Goal: Transaction & Acquisition: Purchase product/service

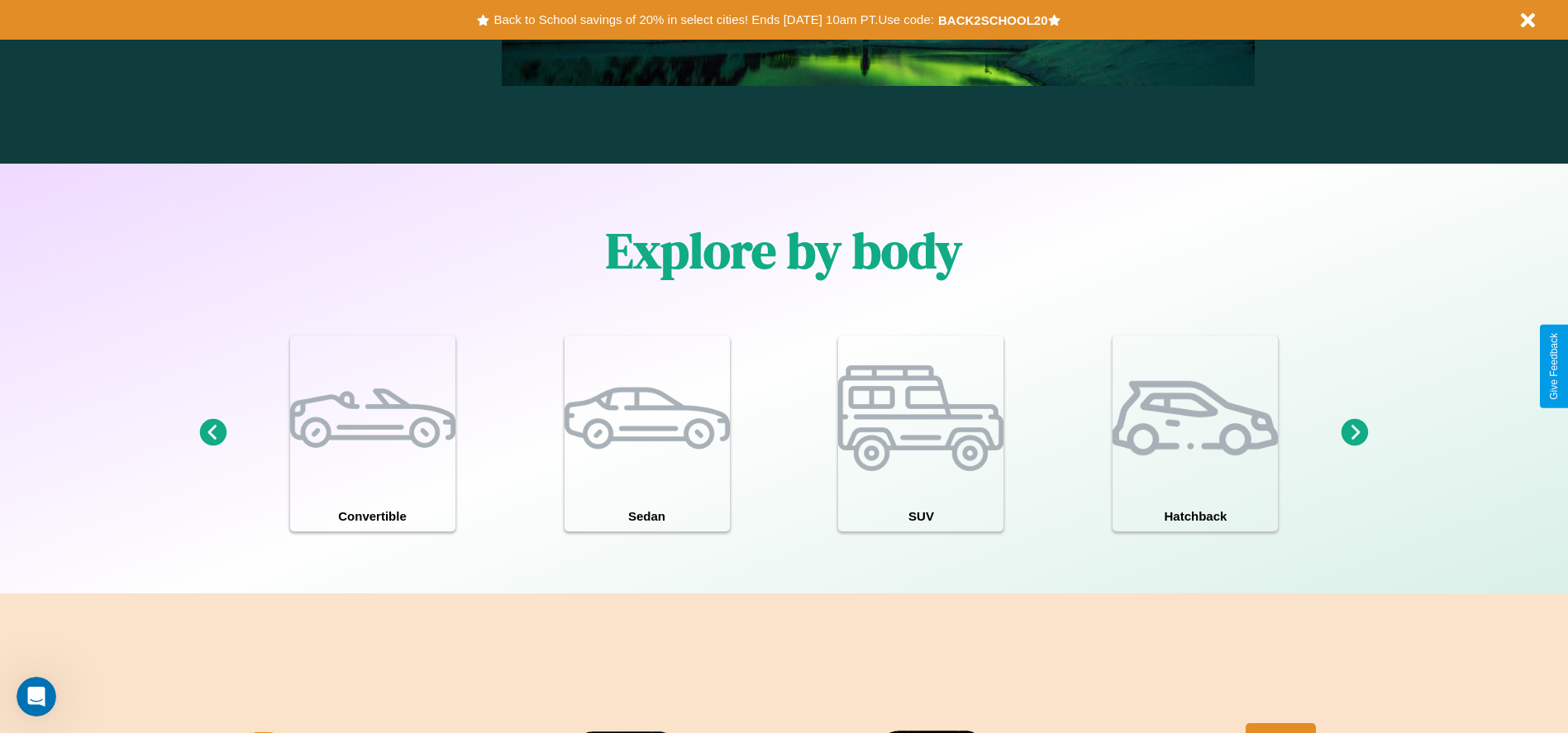
scroll to position [1443, 0]
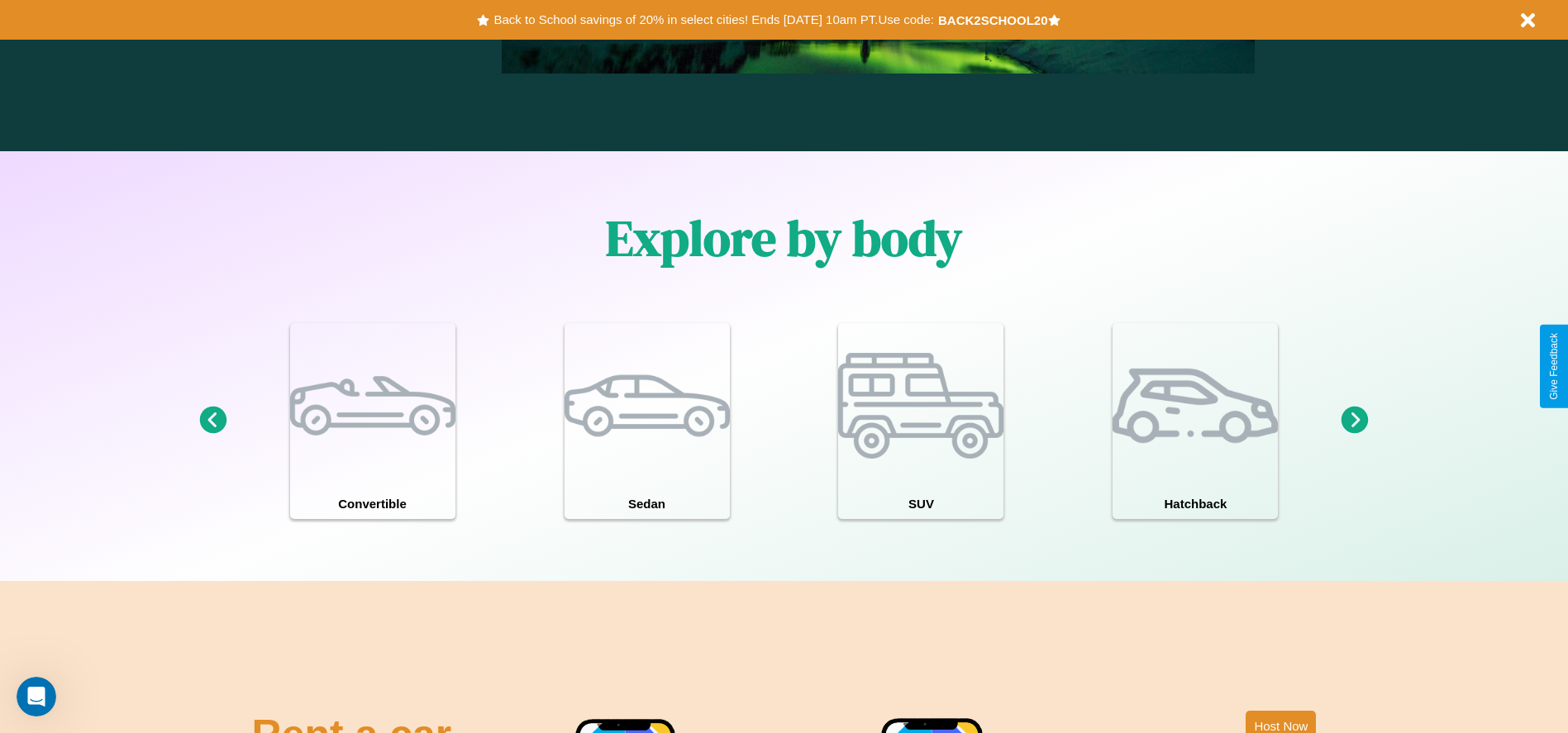
click at [212, 421] on icon at bounding box center [213, 421] width 27 height 27
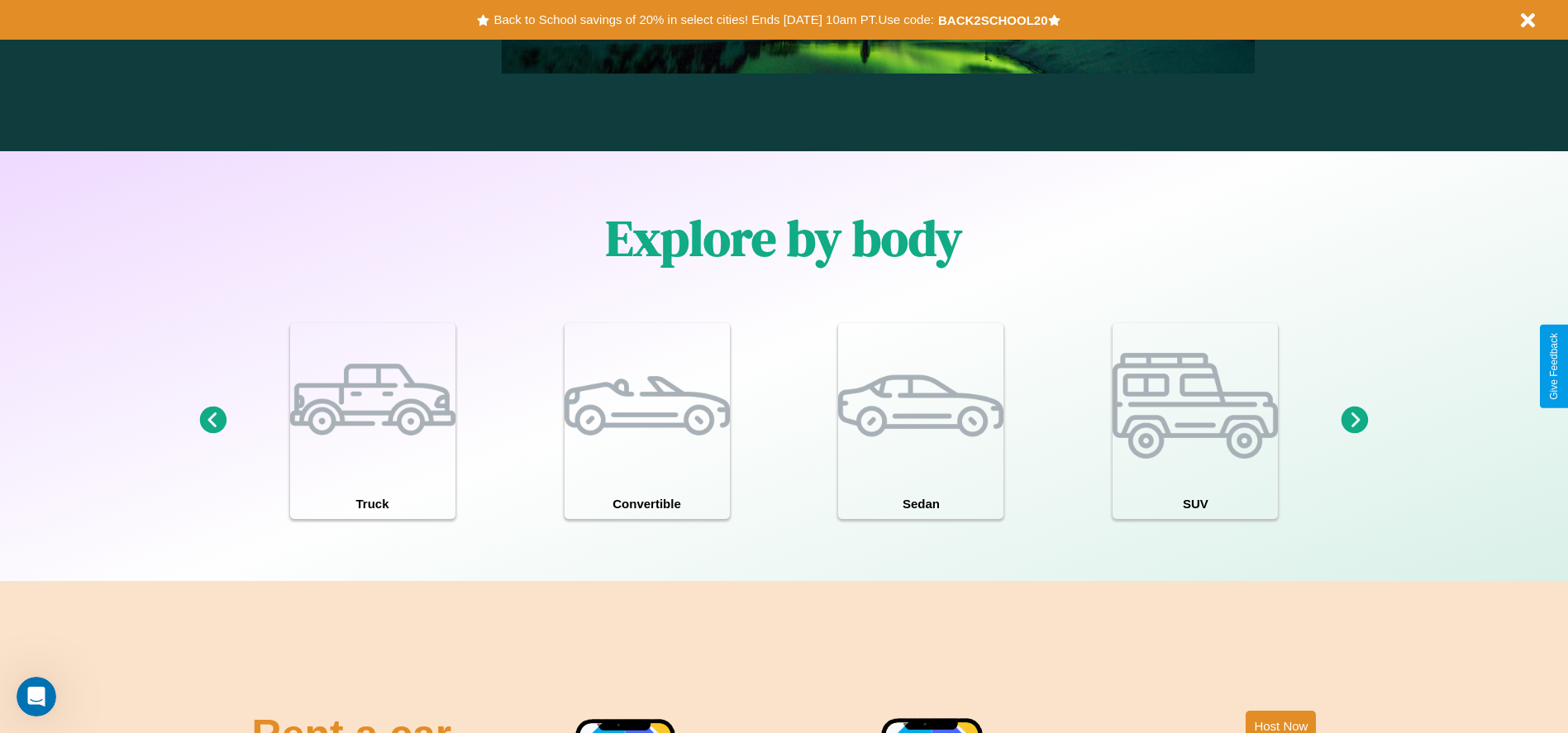
click at [212, 421] on icon at bounding box center [213, 421] width 27 height 27
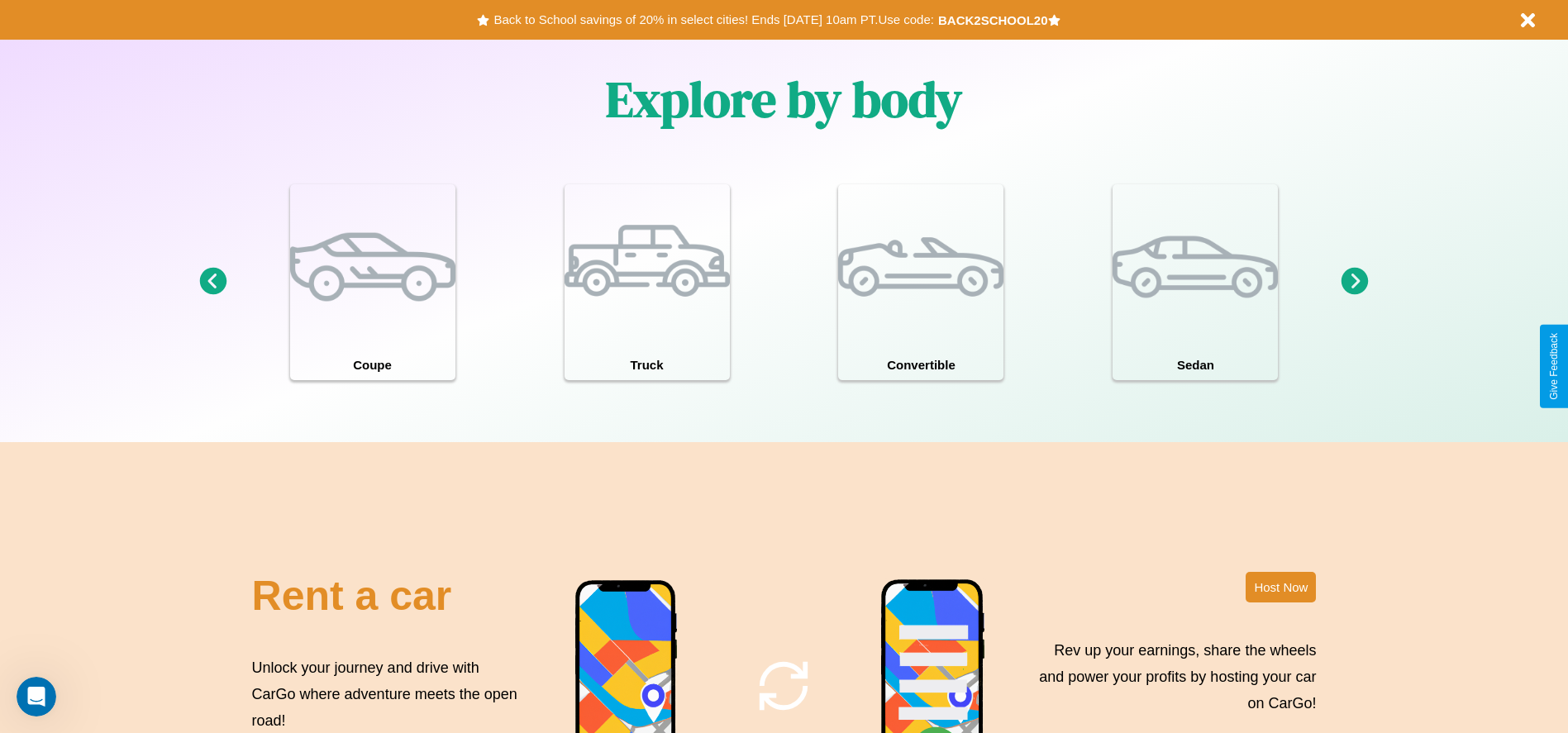
scroll to position [2372, 0]
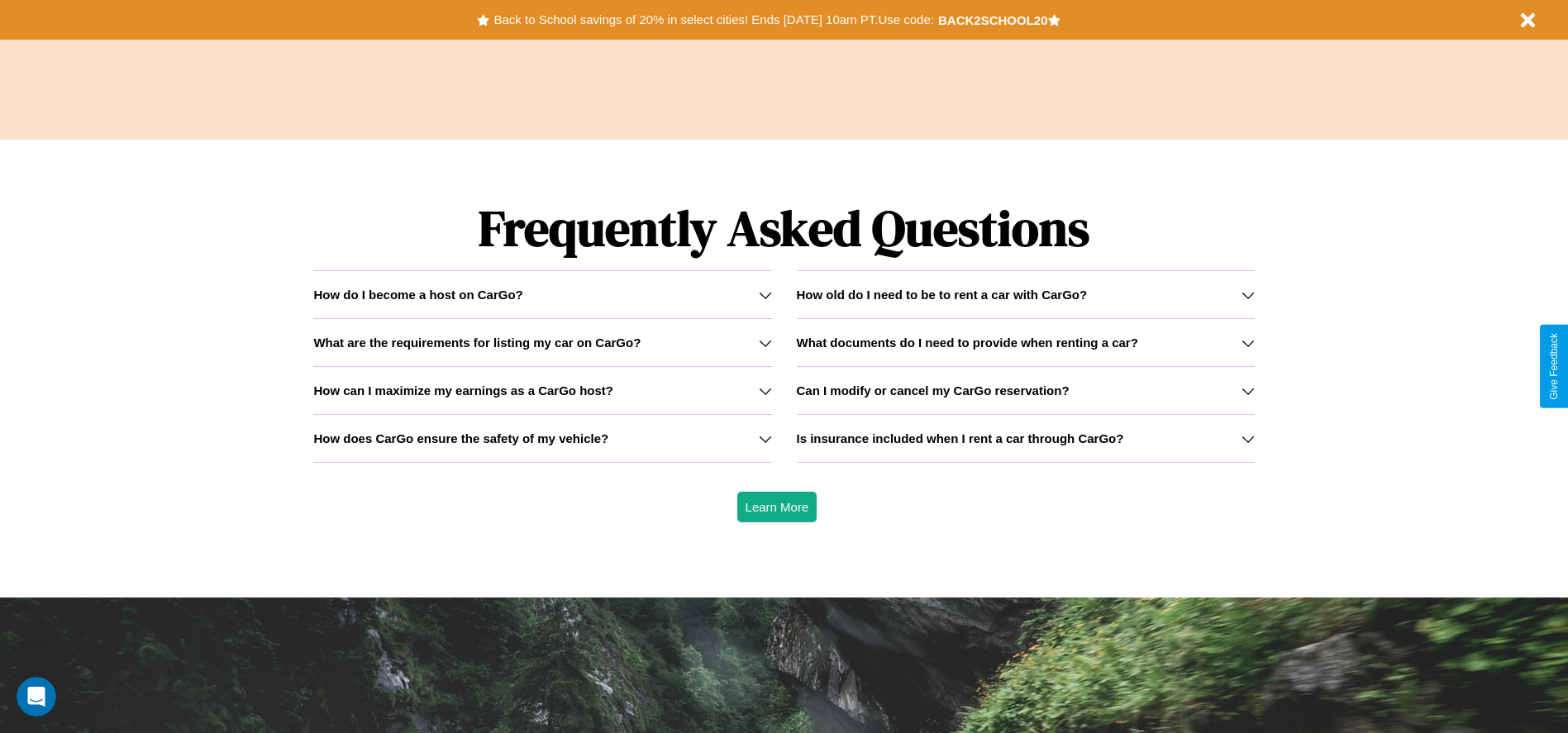
click at [1025, 438] on h3 "Is insurance included when I rent a car through CarGo?" at bounding box center [961, 438] width 327 height 14
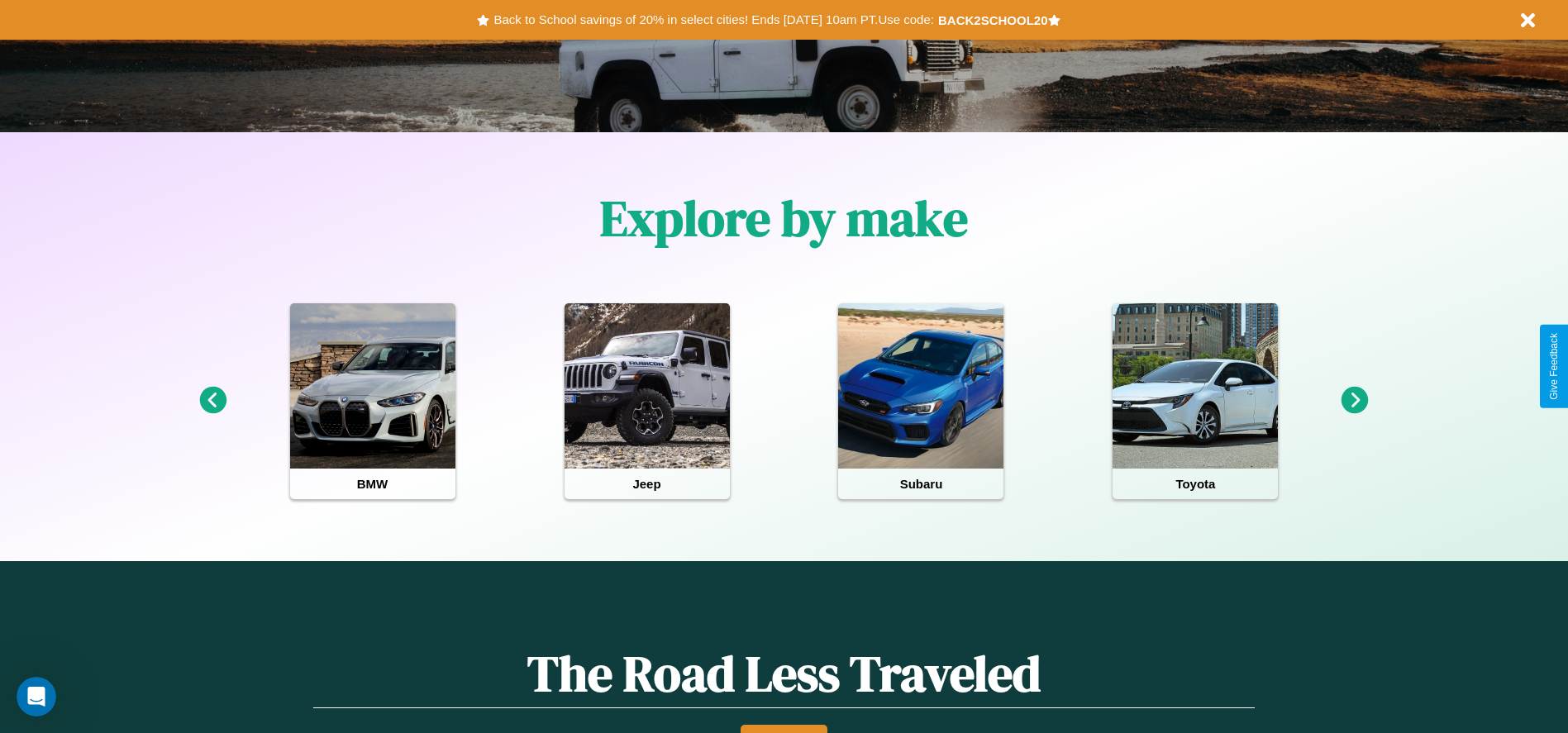
scroll to position [344, 0]
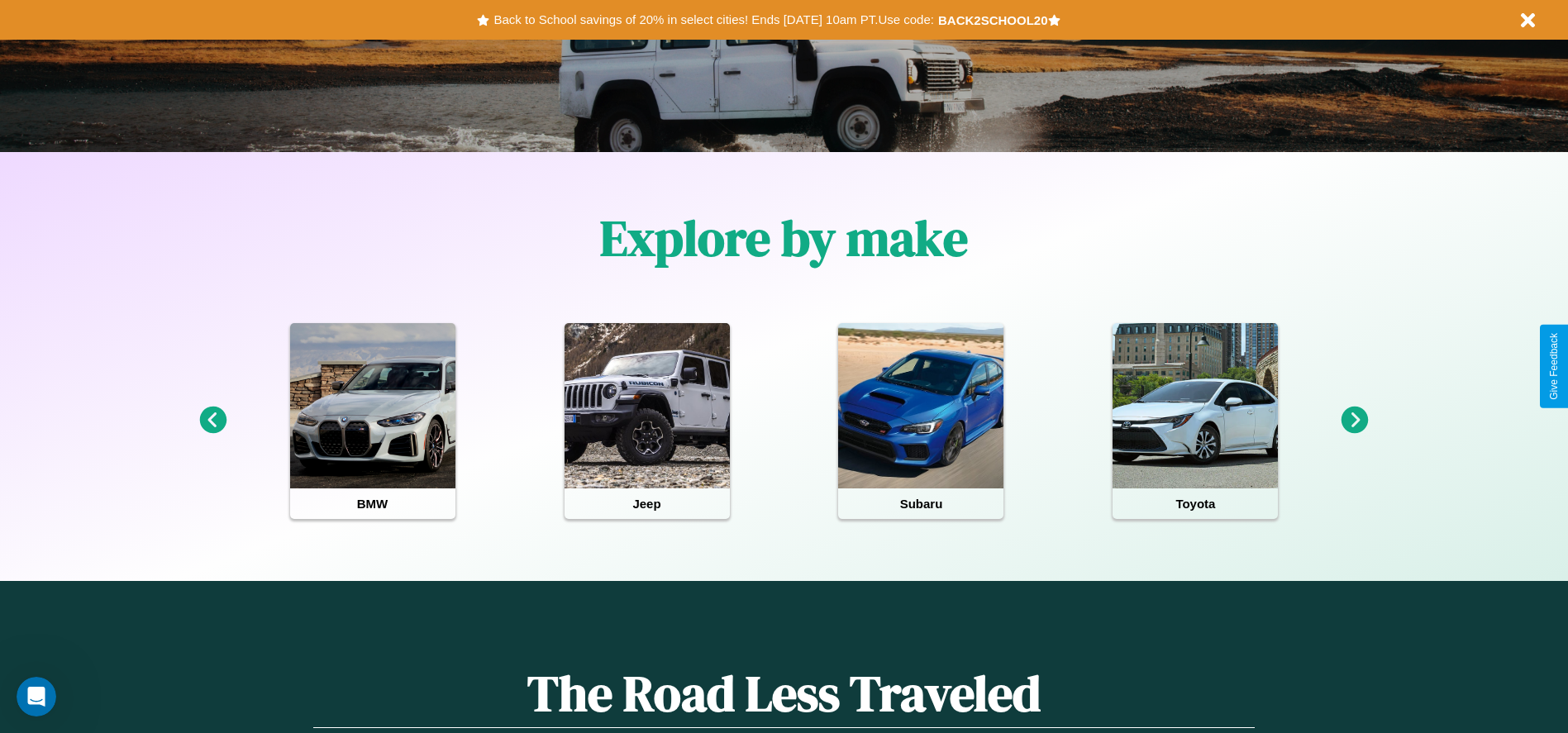
click at [1355, 421] on icon at bounding box center [1356, 421] width 27 height 27
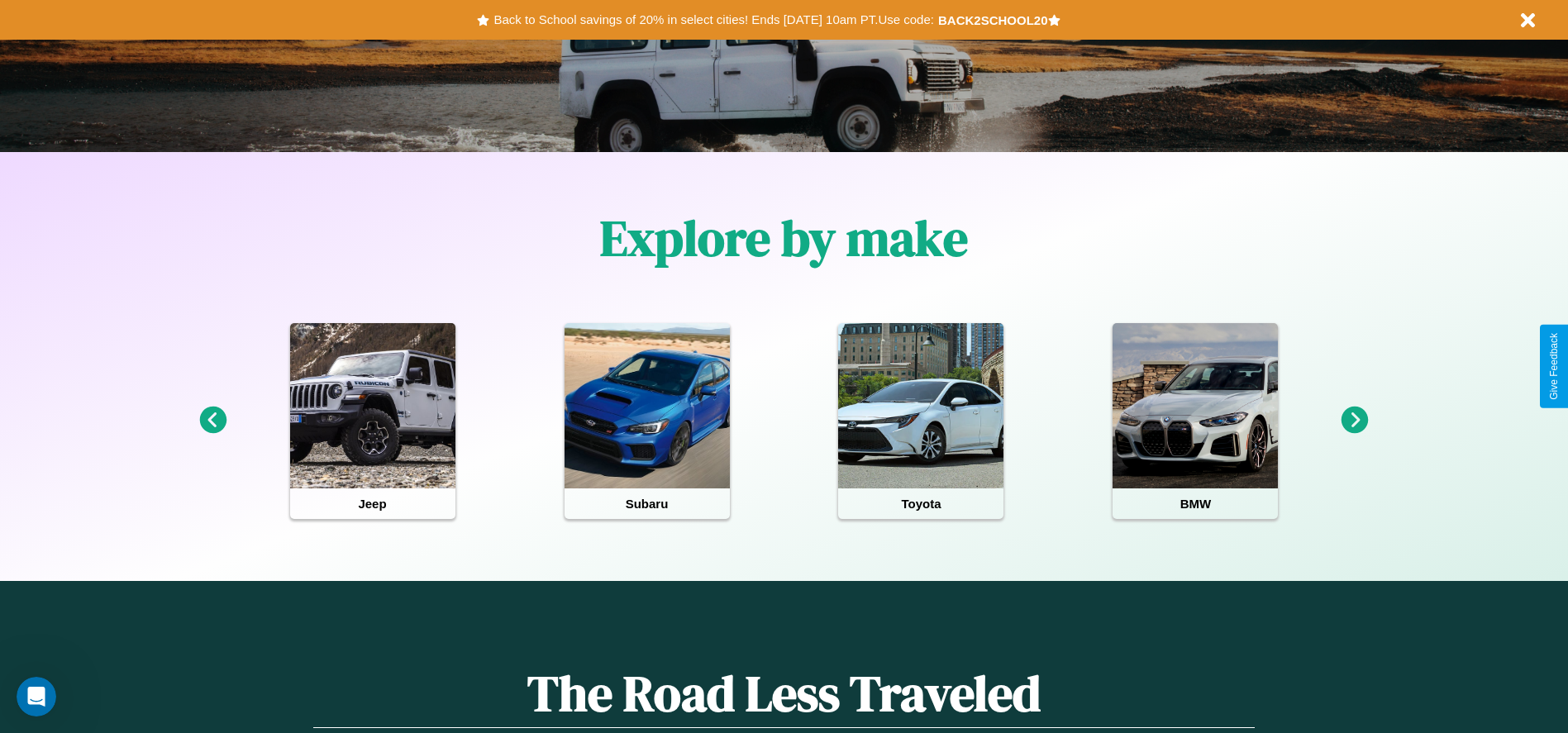
click at [212, 421] on icon at bounding box center [213, 421] width 27 height 27
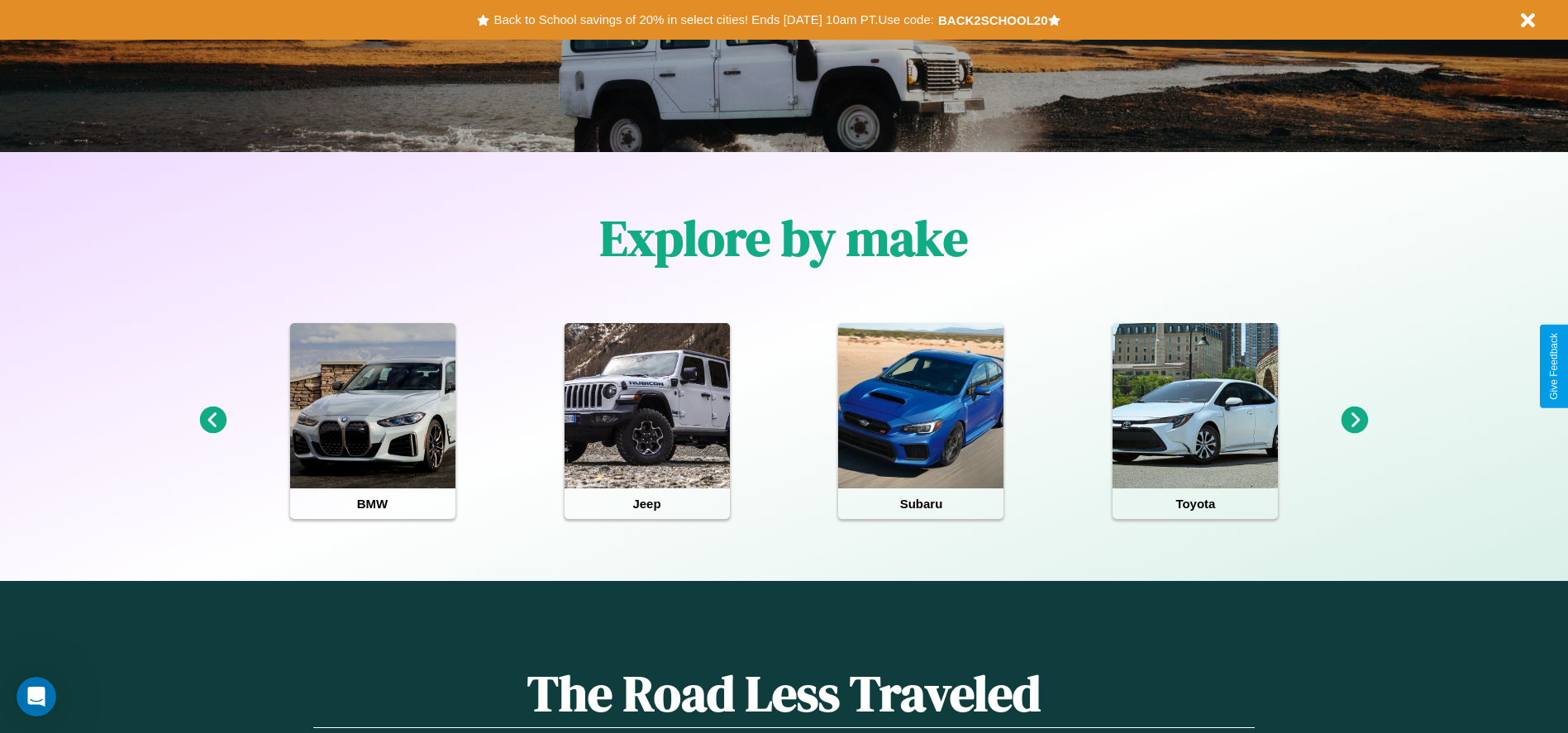
click at [1355, 421] on icon at bounding box center [1356, 421] width 27 height 27
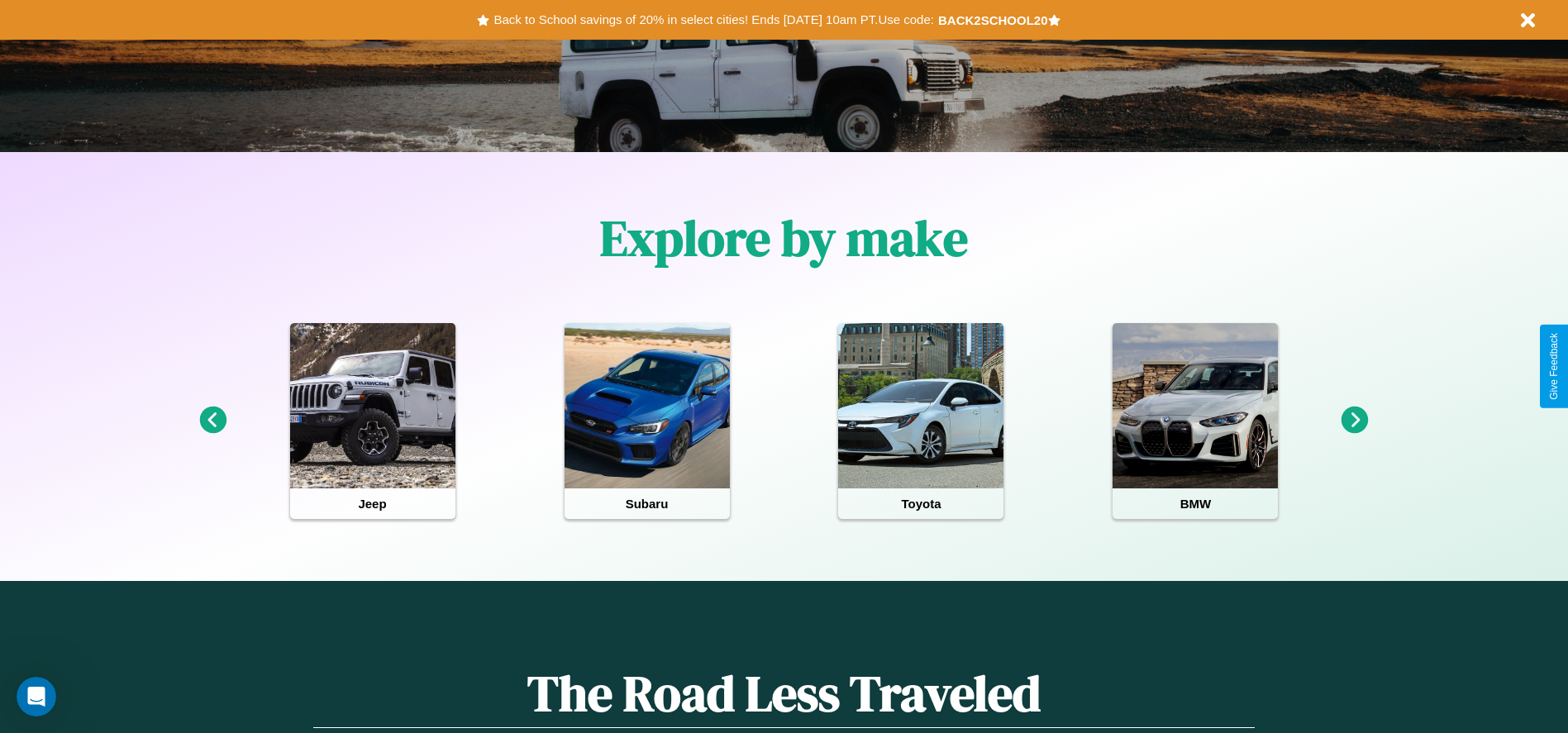
click at [1355, 421] on icon at bounding box center [1356, 421] width 27 height 27
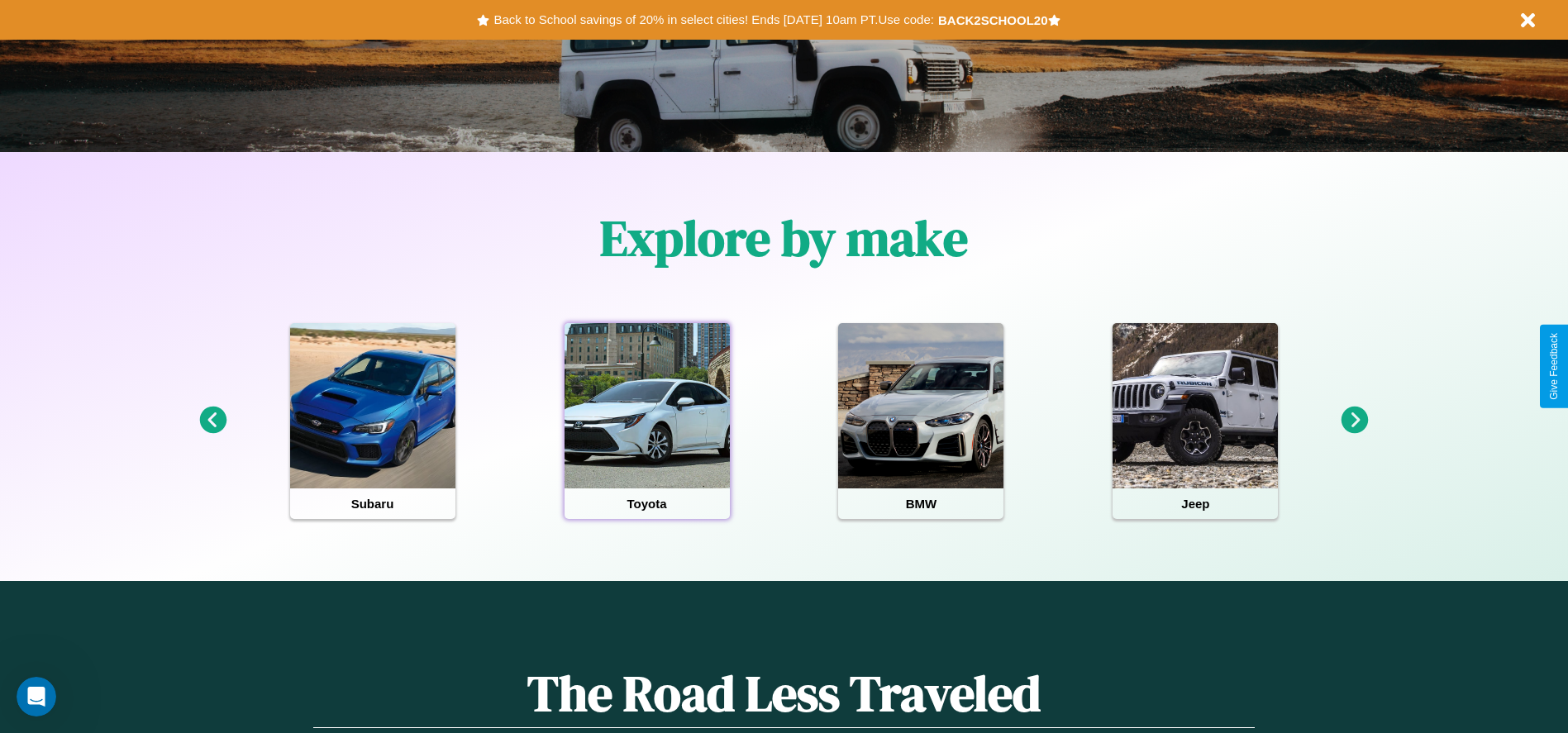
click at [646, 421] on div at bounding box center [647, 406] width 165 height 165
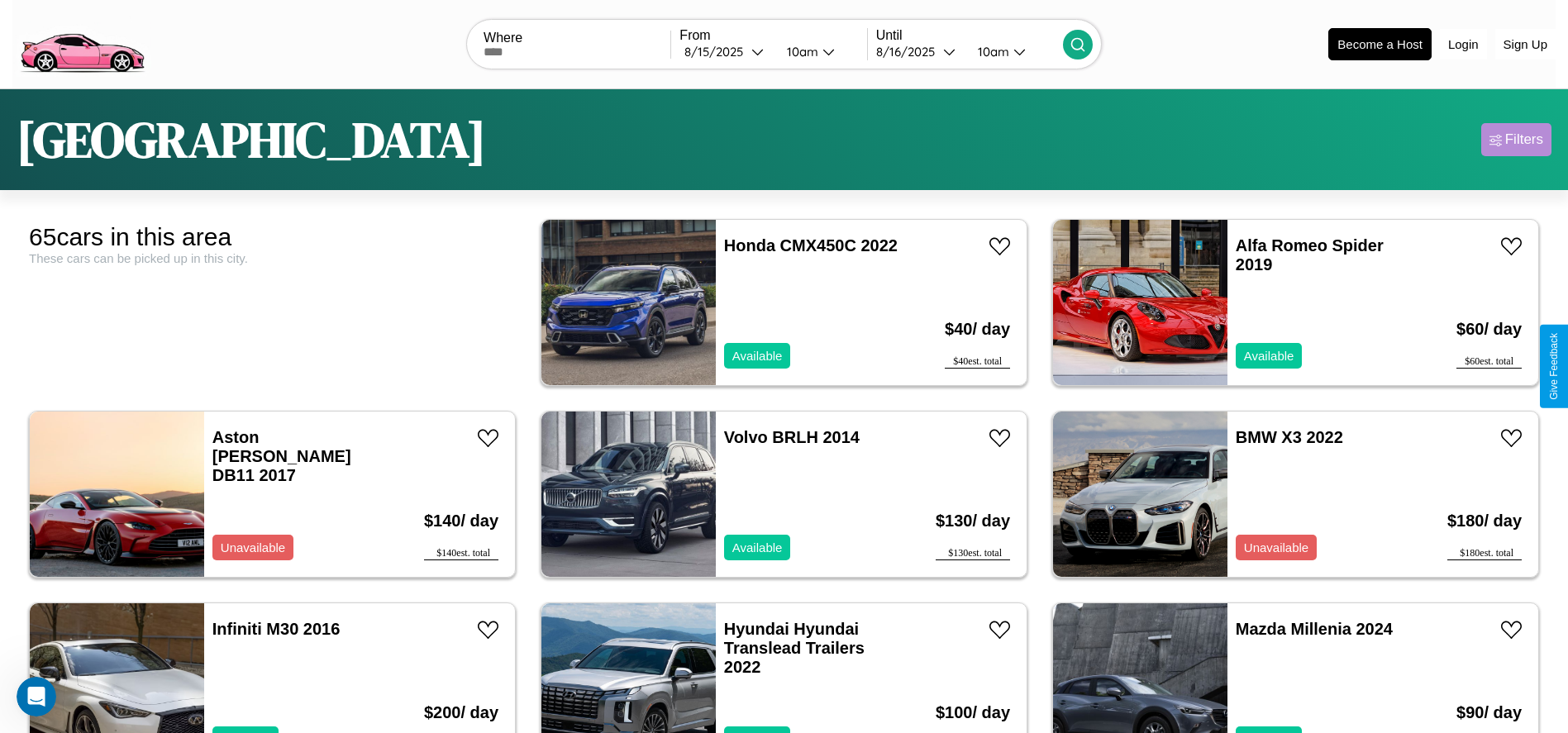
click at [1516, 140] on div "Filters" at bounding box center [1524, 139] width 38 height 17
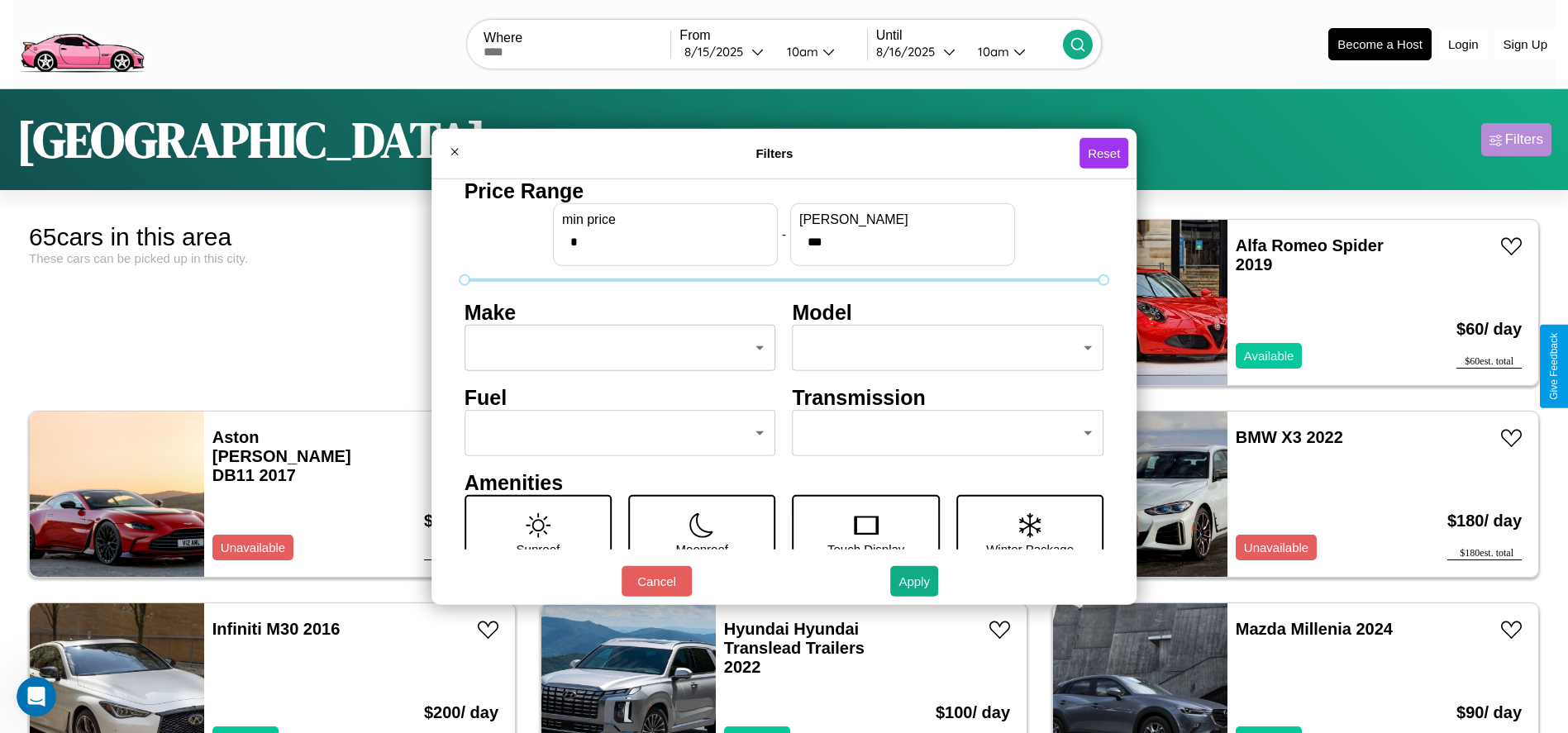
scroll to position [173, 0]
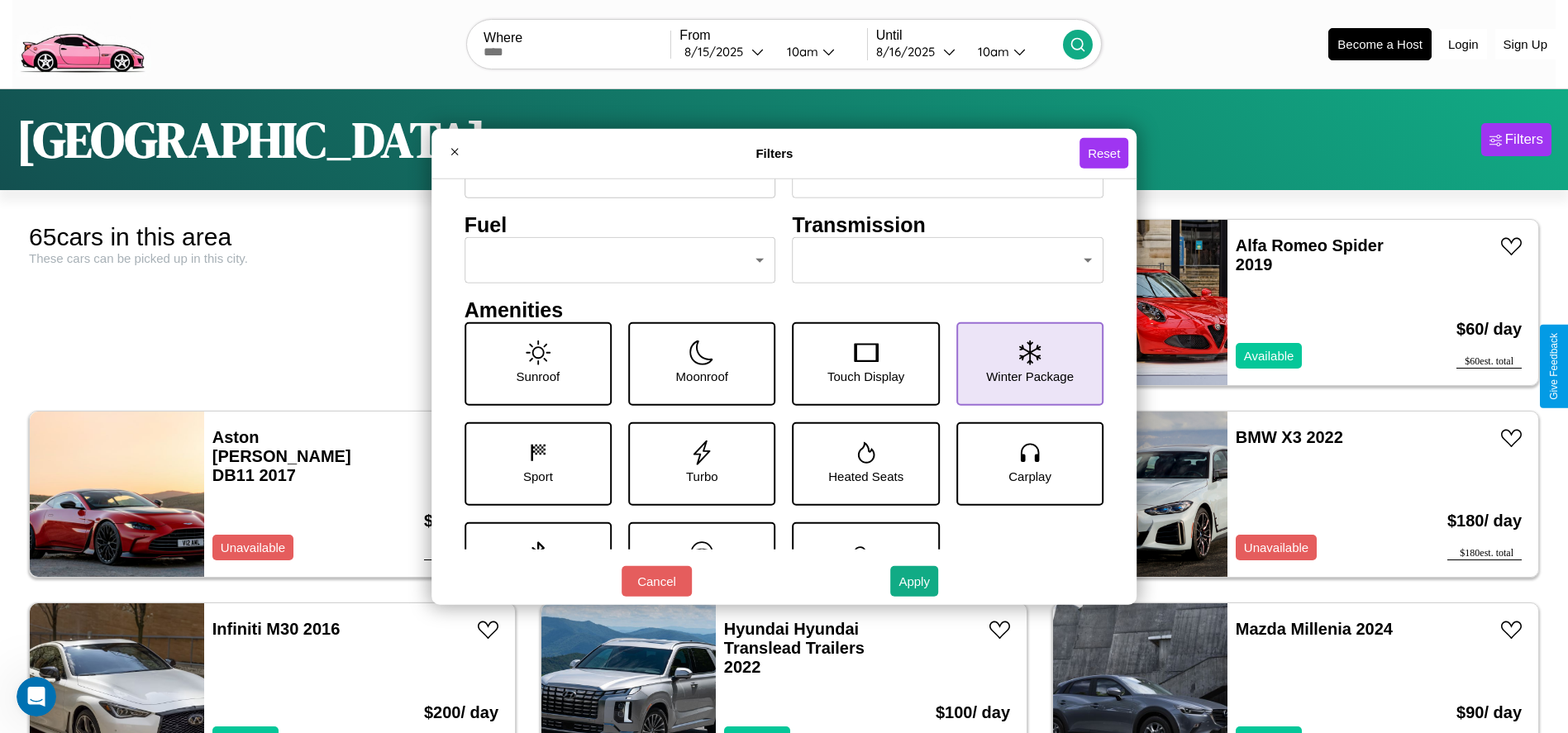
click at [1021, 364] on icon at bounding box center [1030, 351] width 21 height 24
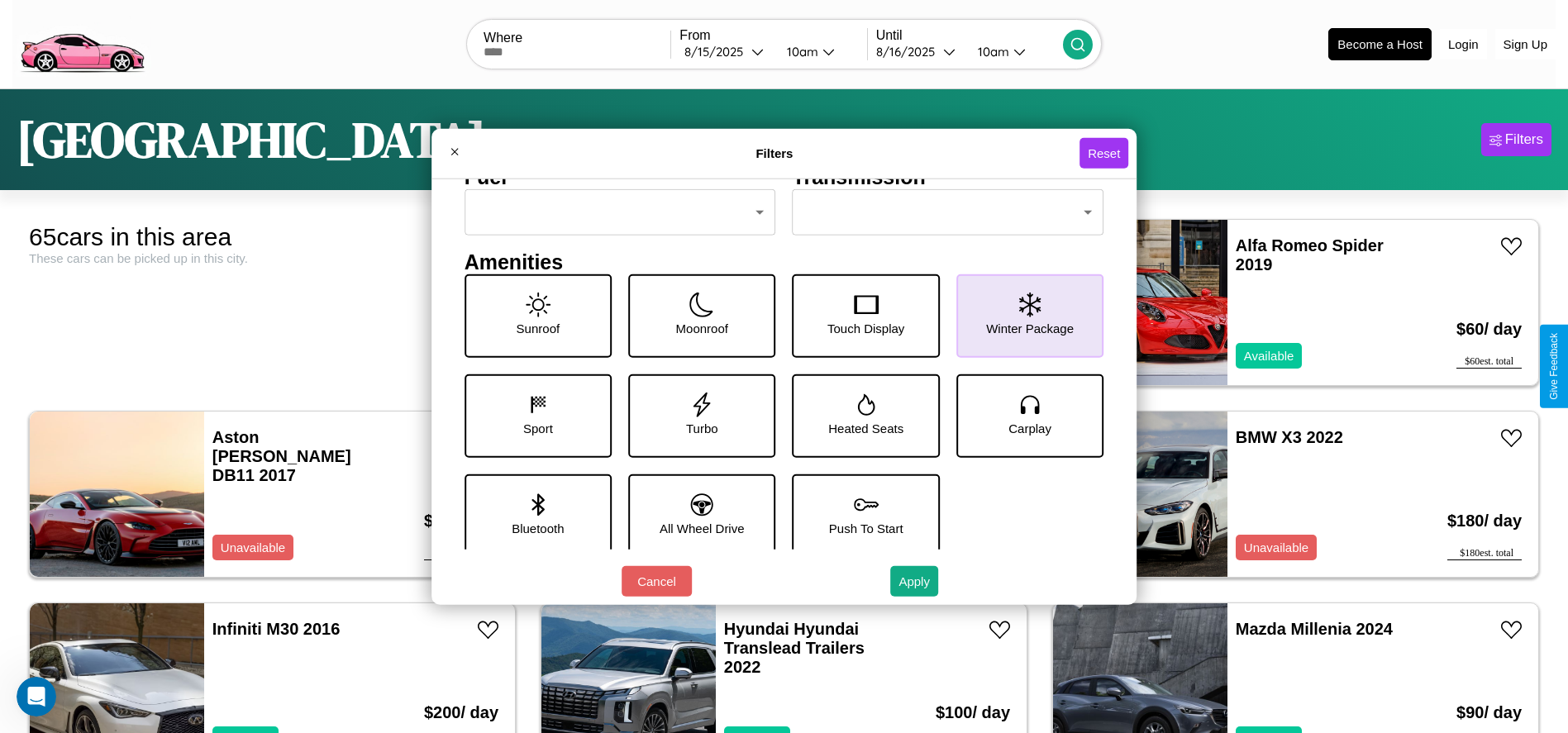
scroll to position [229, 0]
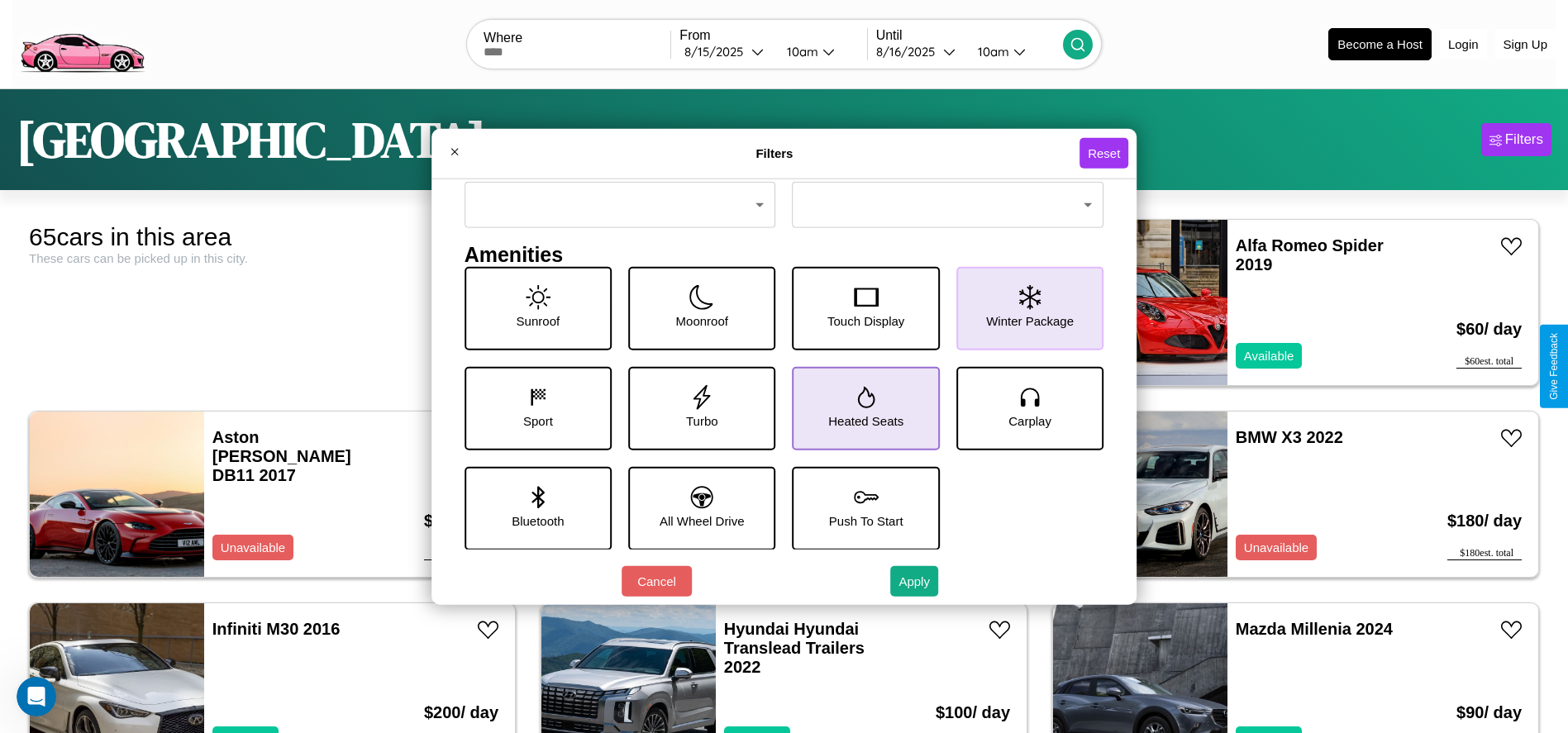
click at [859, 408] on icon at bounding box center [866, 397] width 18 height 21
click at [696, 508] on icon at bounding box center [702, 496] width 22 height 22
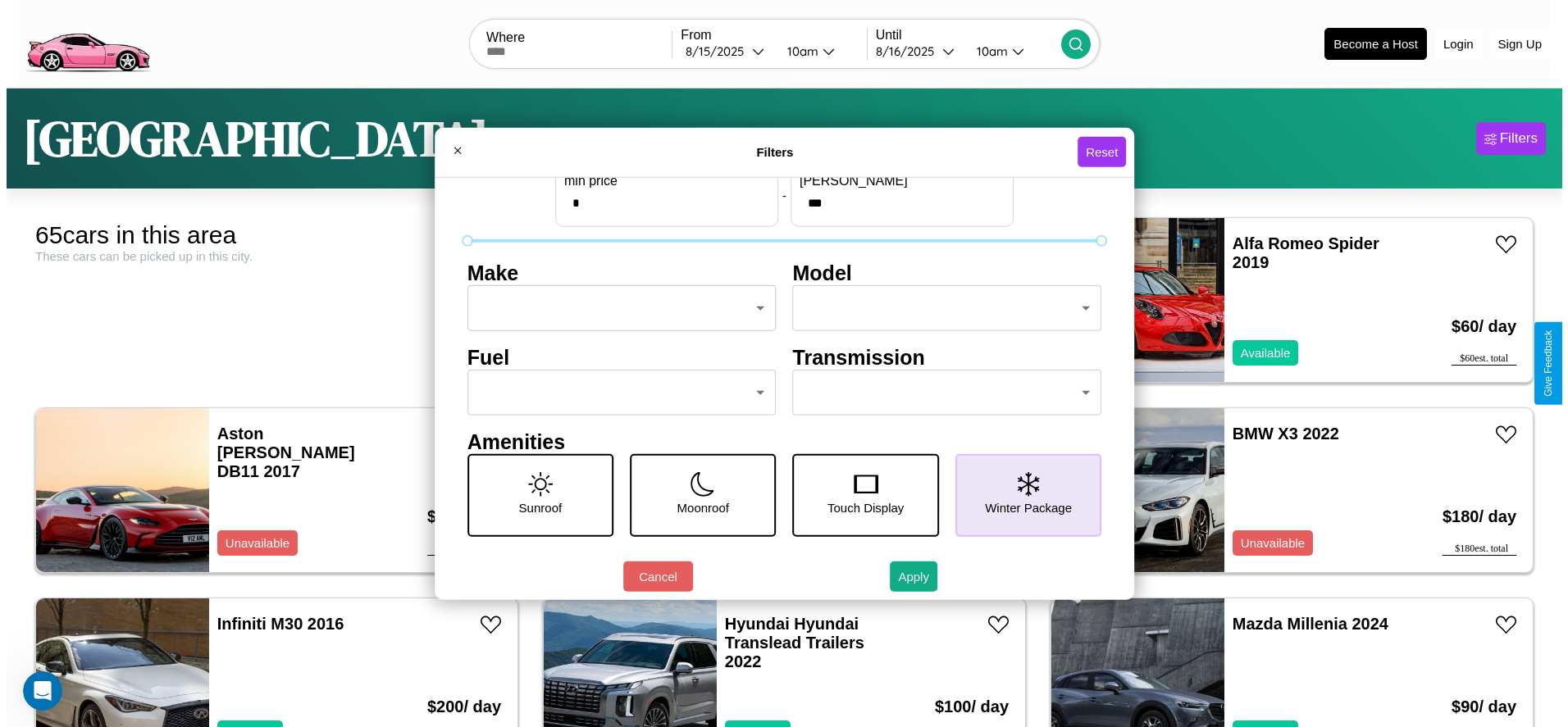
scroll to position [0, 0]
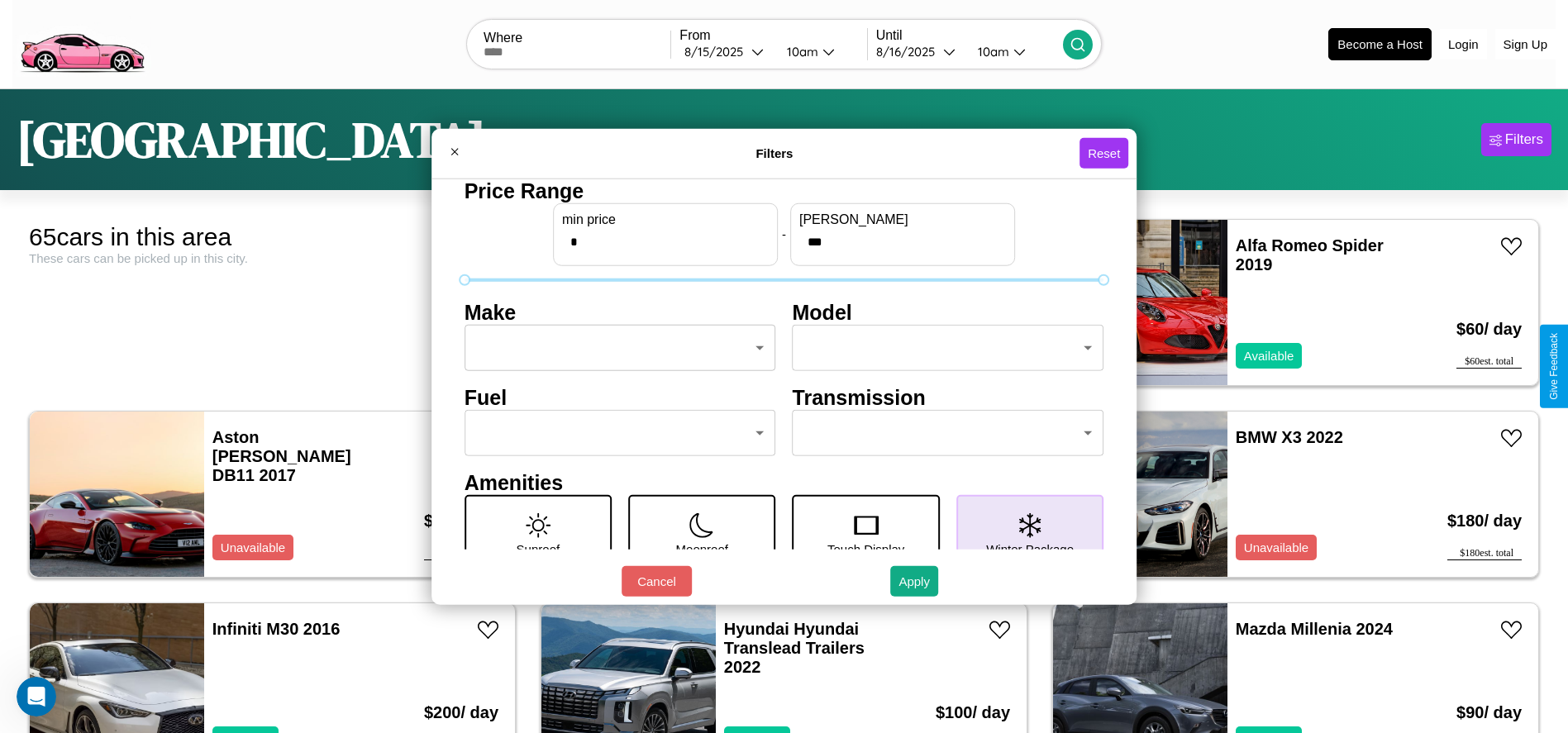
click at [615, 348] on body "CarGo Where From [DATE] 10am Until [DATE] 10am Become a Host Login Sign Up Lond…" at bounding box center [784, 418] width 1568 height 836
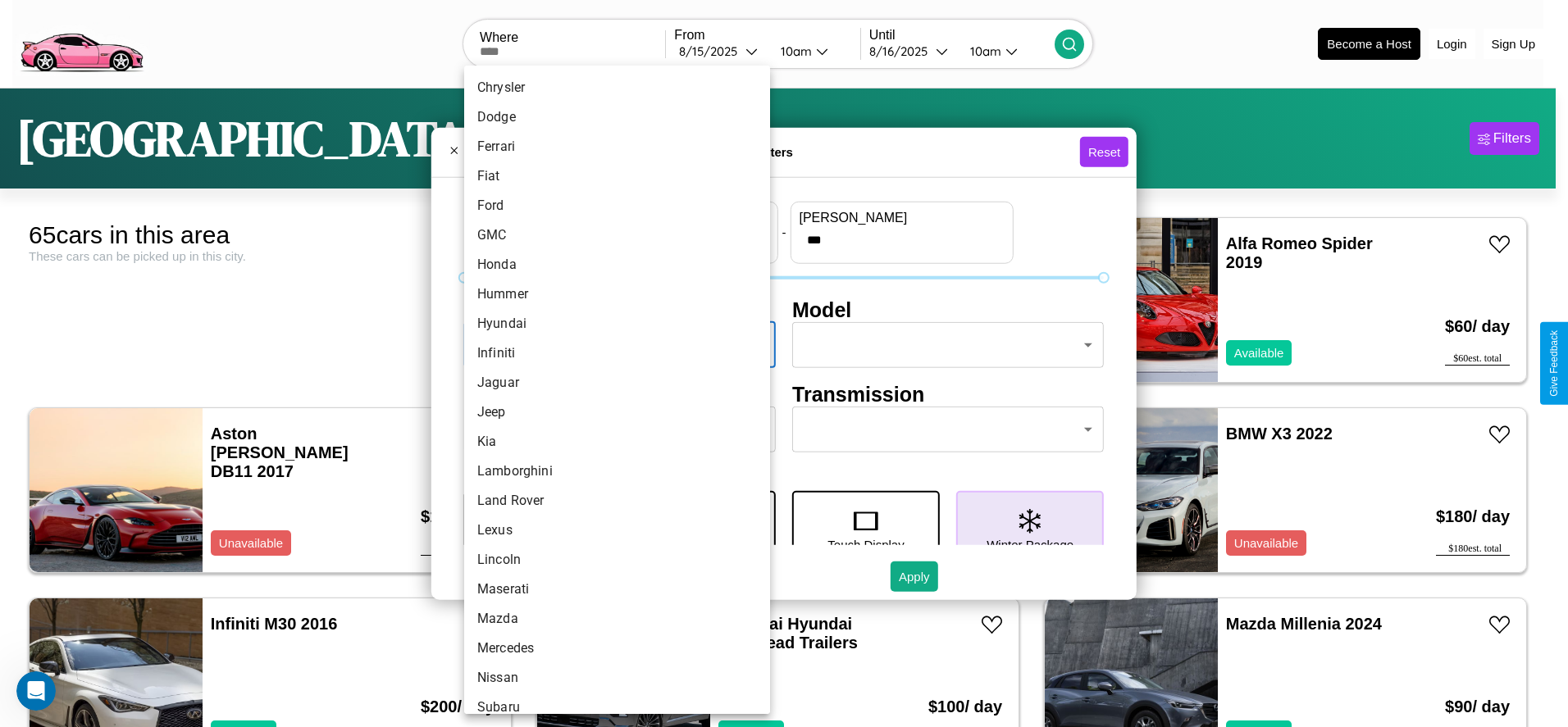
scroll to position [428, 0]
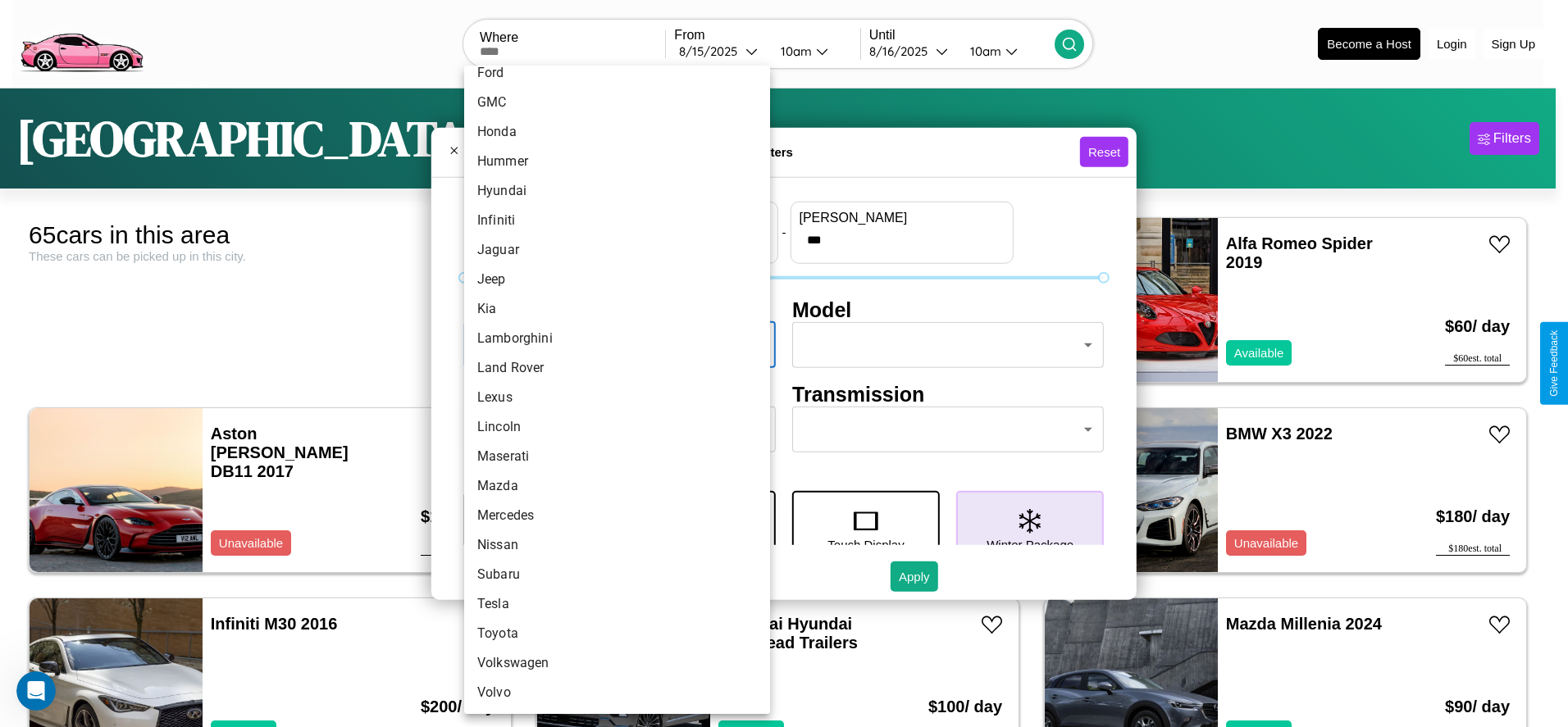
click at [611, 516] on li "Mercedes" at bounding box center [617, 516] width 306 height 30
type input "********"
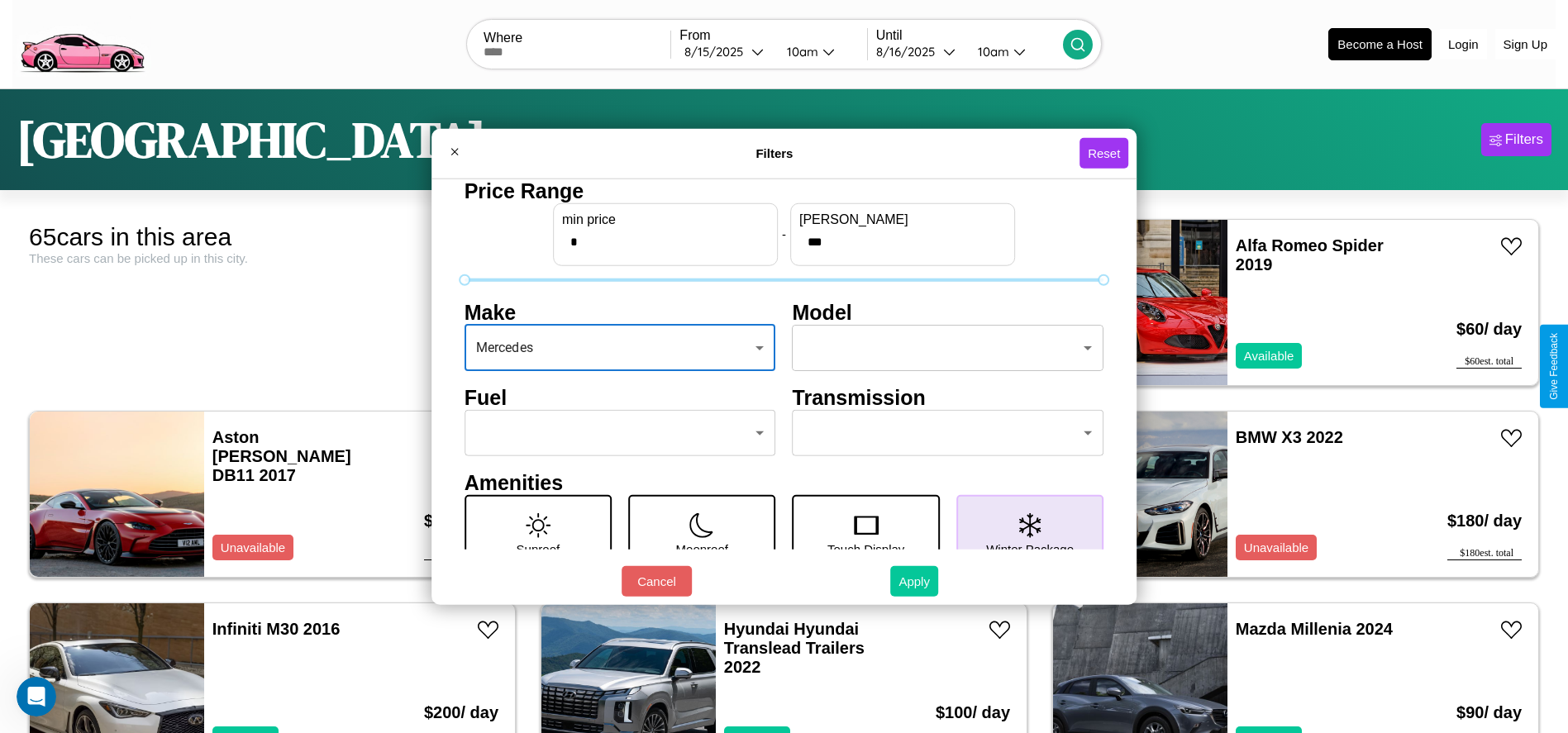
click at [915, 581] on button "Apply" at bounding box center [914, 581] width 48 height 30
